Goal: Contribute content: Contribute content

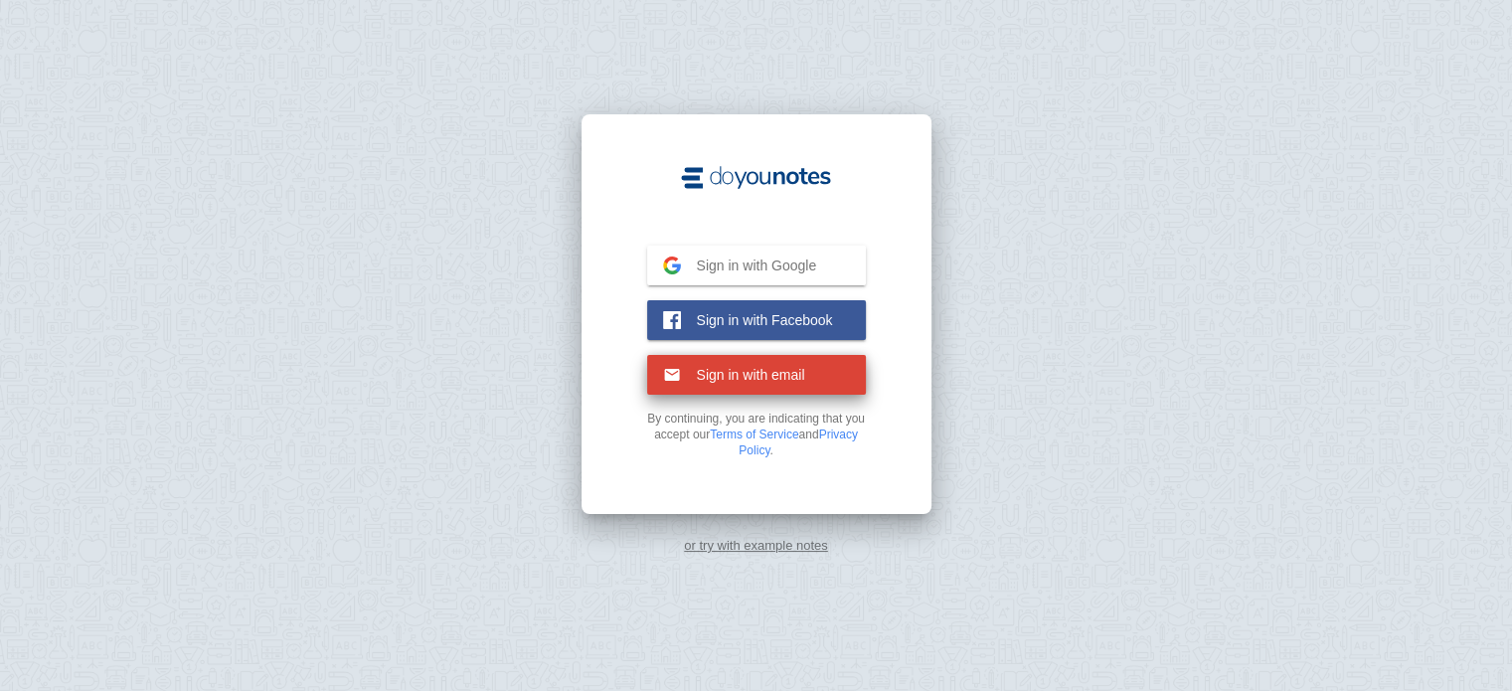
click at [771, 369] on span "Sign in with email" at bounding box center [743, 375] width 124 height 18
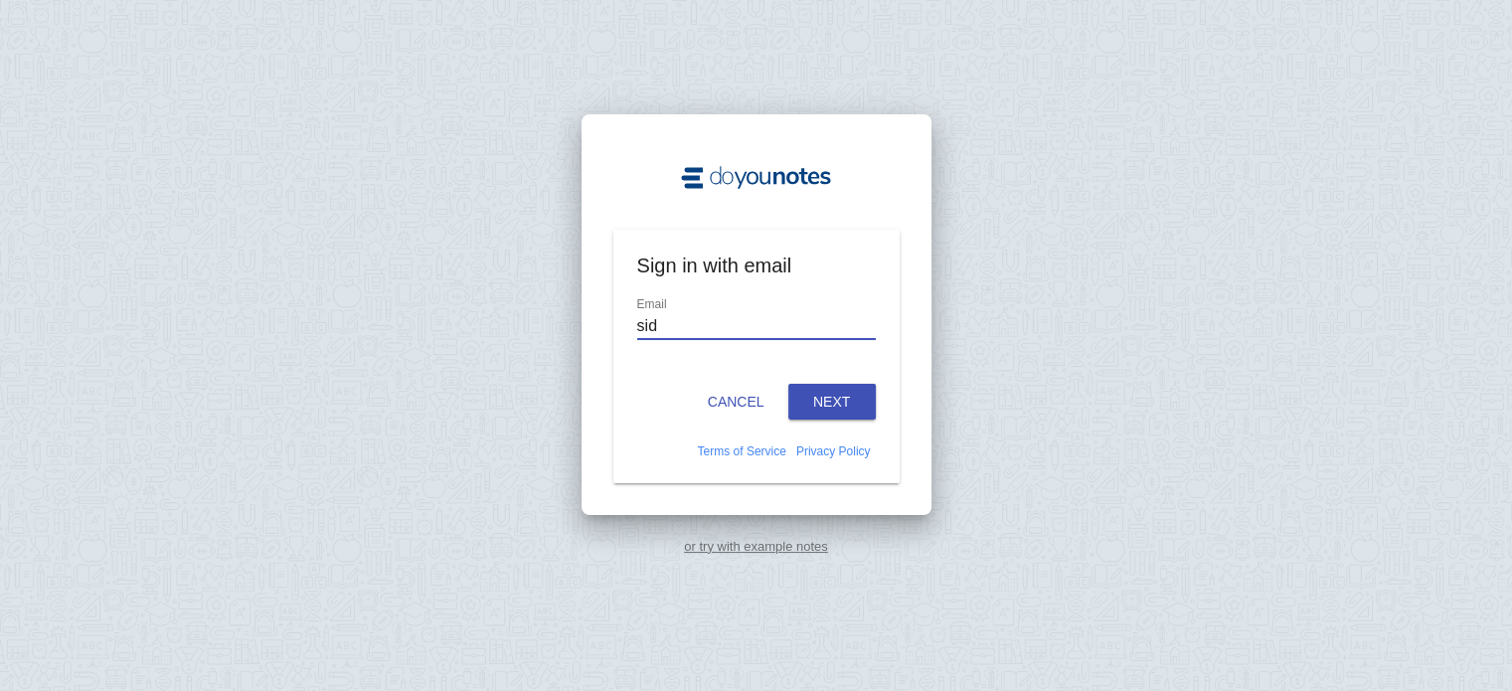
type input "[EMAIL_ADDRESS][DOMAIN_NAME]"
click at [800, 384] on button "Next" at bounding box center [831, 402] width 87 height 36
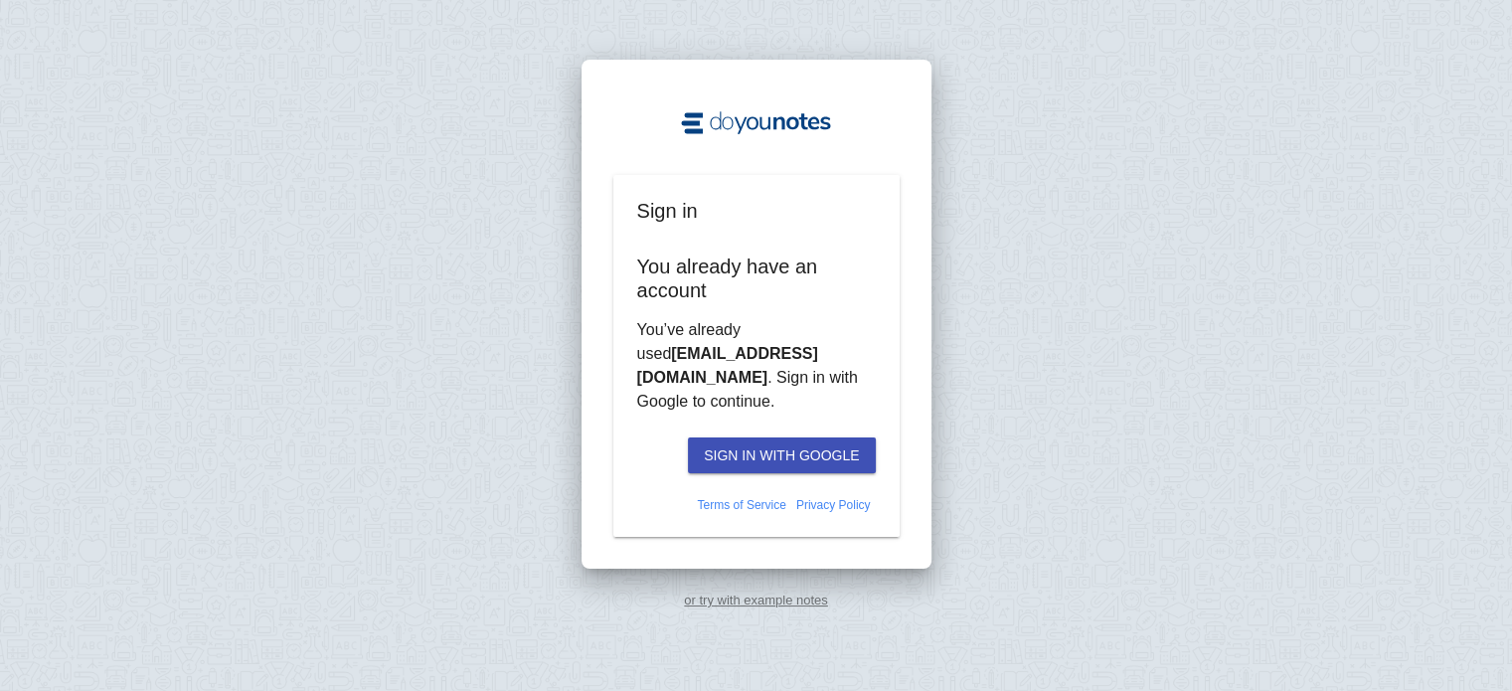
click at [732, 439] on button "Sign in with Google" at bounding box center [781, 455] width 187 height 36
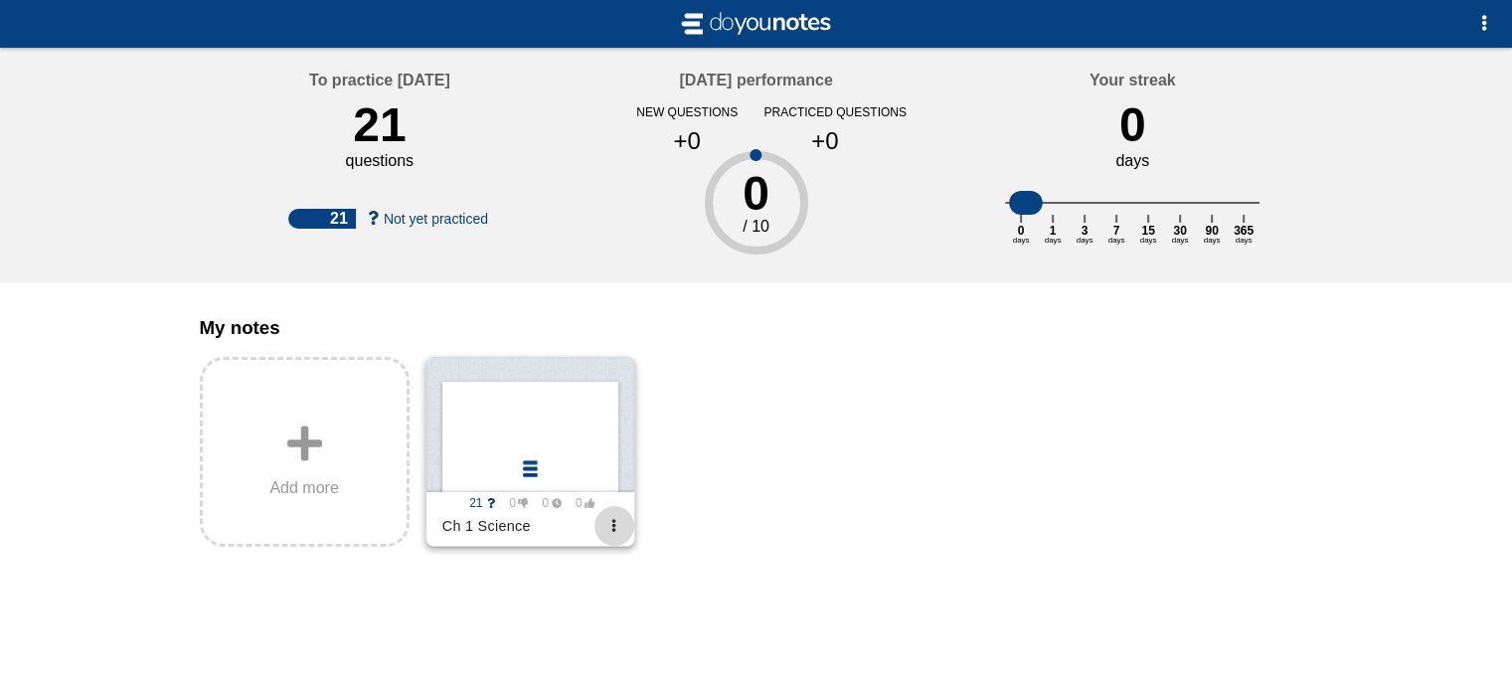
click at [620, 519] on span "button" at bounding box center [613, 525] width 13 height 13
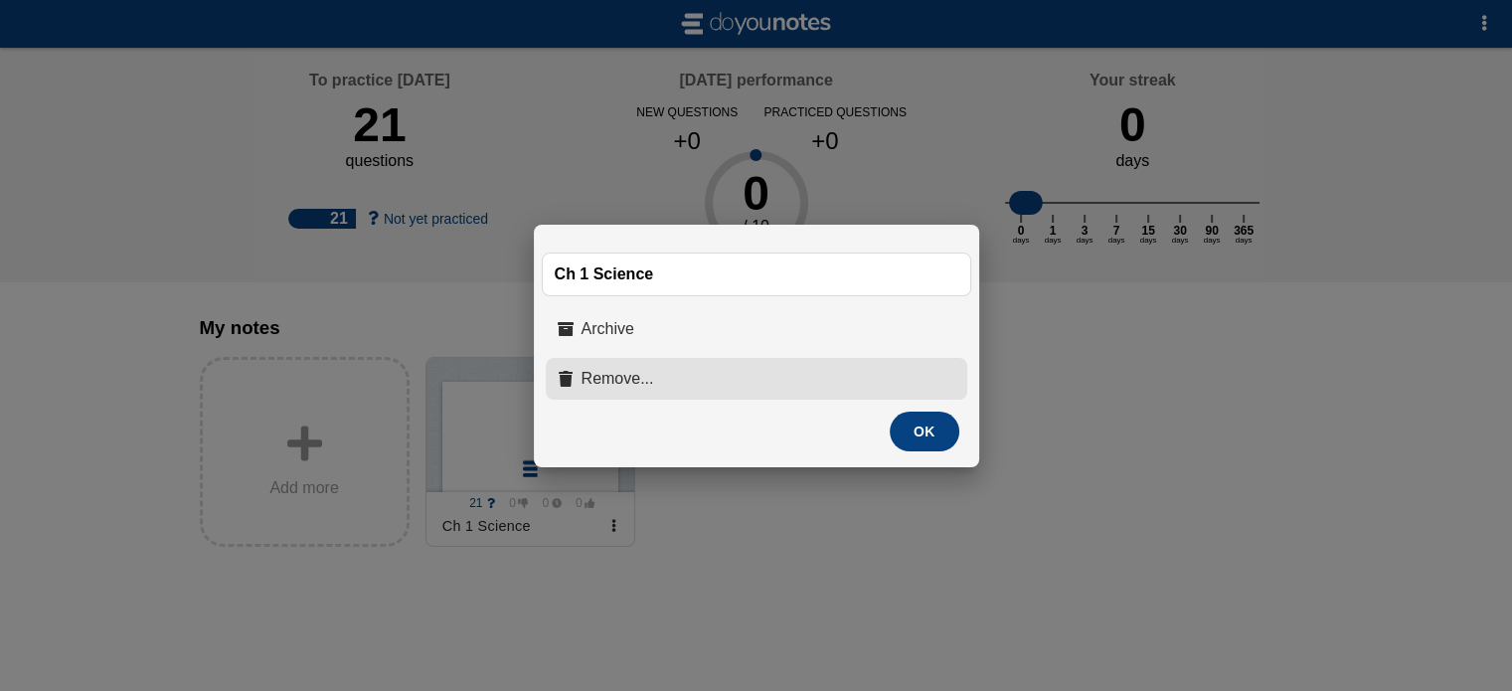
click at [637, 373] on span "Remove..." at bounding box center [617, 379] width 73 height 18
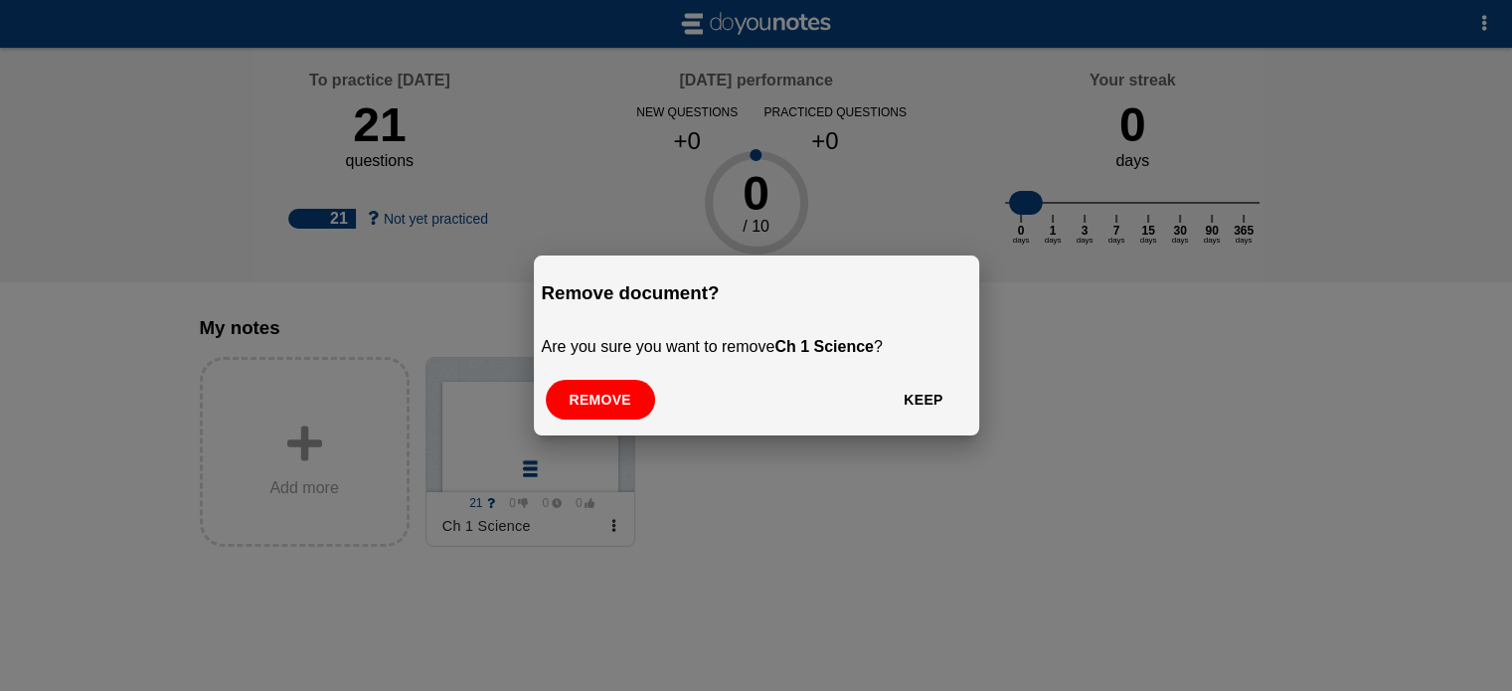
click at [623, 394] on button "Remove" at bounding box center [600, 400] width 109 height 40
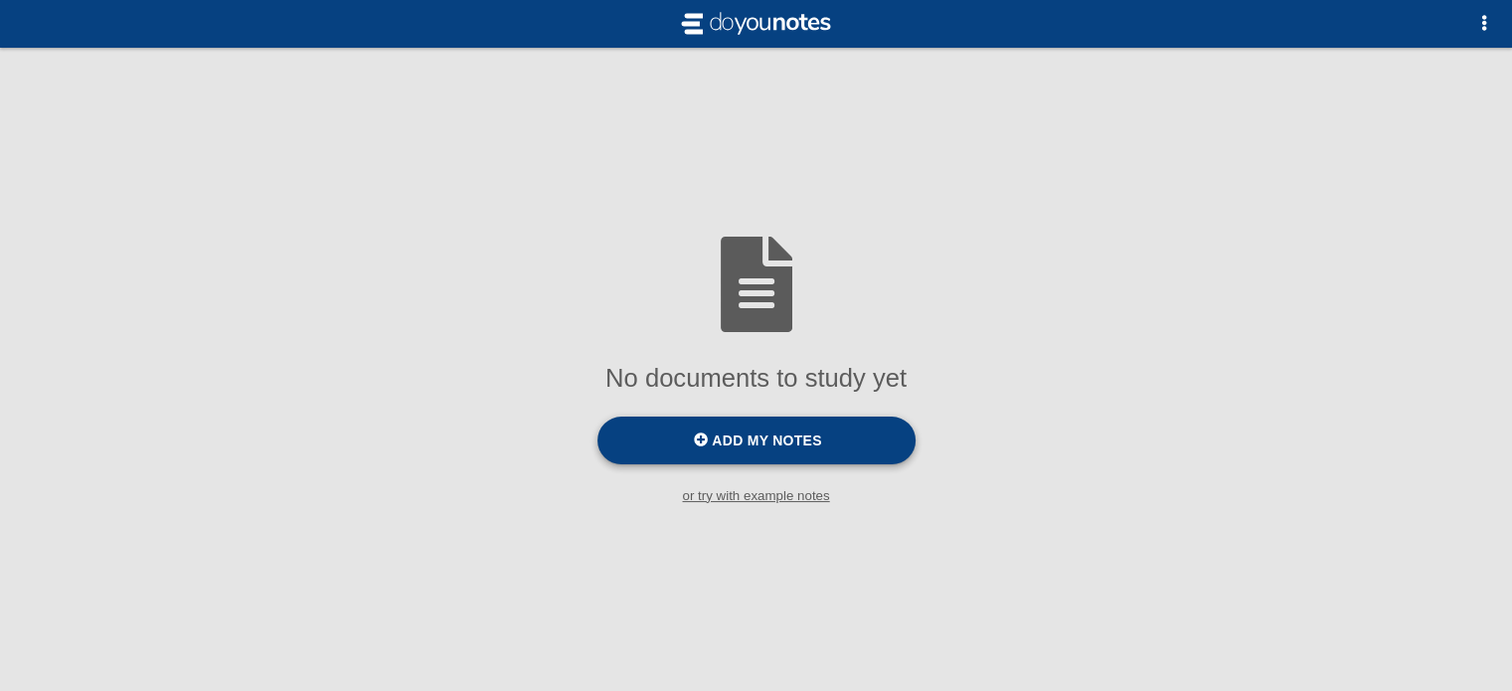
click at [784, 440] on span "Add my notes" at bounding box center [766, 440] width 109 height 16
click at [0, 0] on input "Add my notes" at bounding box center [0, 0] width 0 height 0
click at [944, 214] on div "No documents to study yet Add my notes or try with example notes To practice [D…" at bounding box center [756, 345] width 1512 height 691
